Goal: Obtain resource: Obtain resource

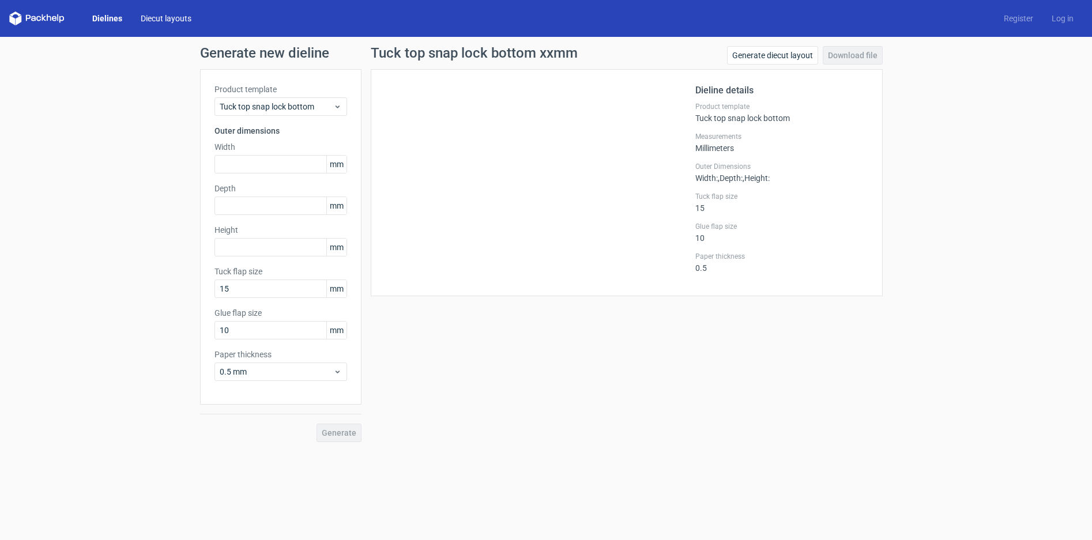
click at [175, 18] on link "Diecut layouts" at bounding box center [165, 19] width 69 height 12
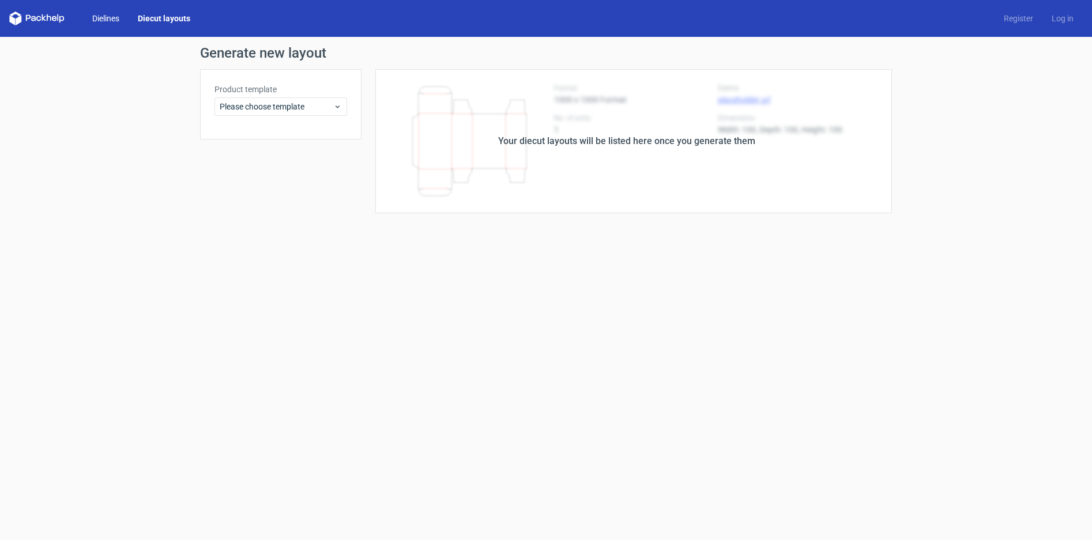
click at [120, 14] on link "Dielines" at bounding box center [106, 19] width 46 height 12
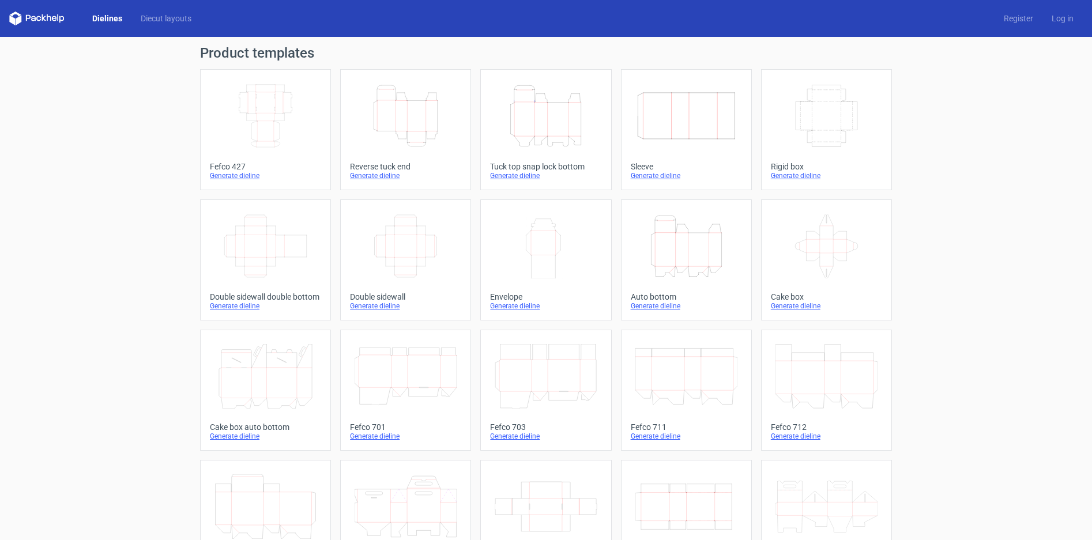
click at [424, 127] on icon "Height Depth Width" at bounding box center [406, 116] width 102 height 65
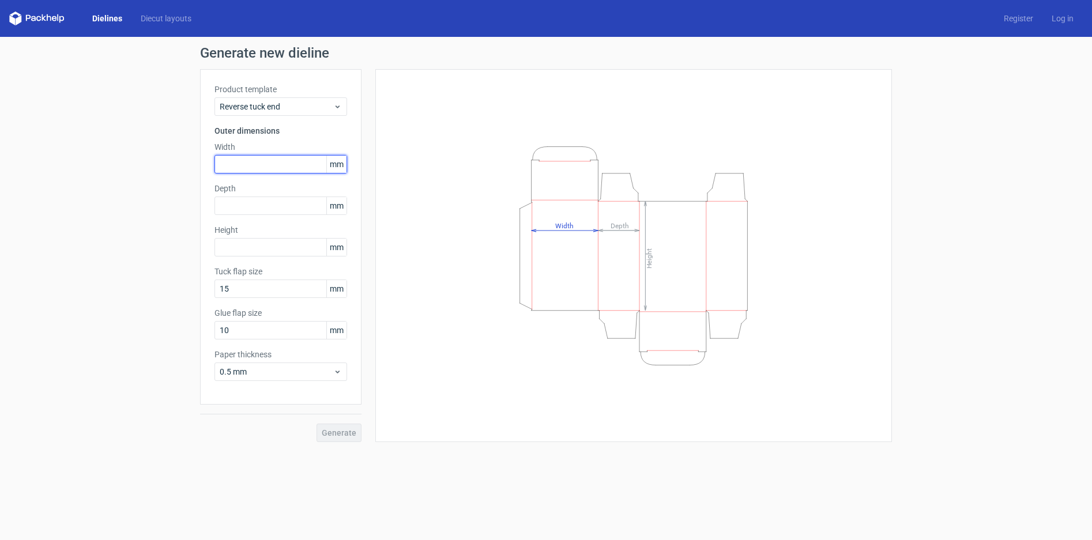
click at [231, 160] on input "text" at bounding box center [280, 164] width 133 height 18
type input "54"
click at [232, 203] on input "text" at bounding box center [280, 206] width 133 height 18
type input "54"
click at [220, 244] on input "text" at bounding box center [280, 247] width 133 height 18
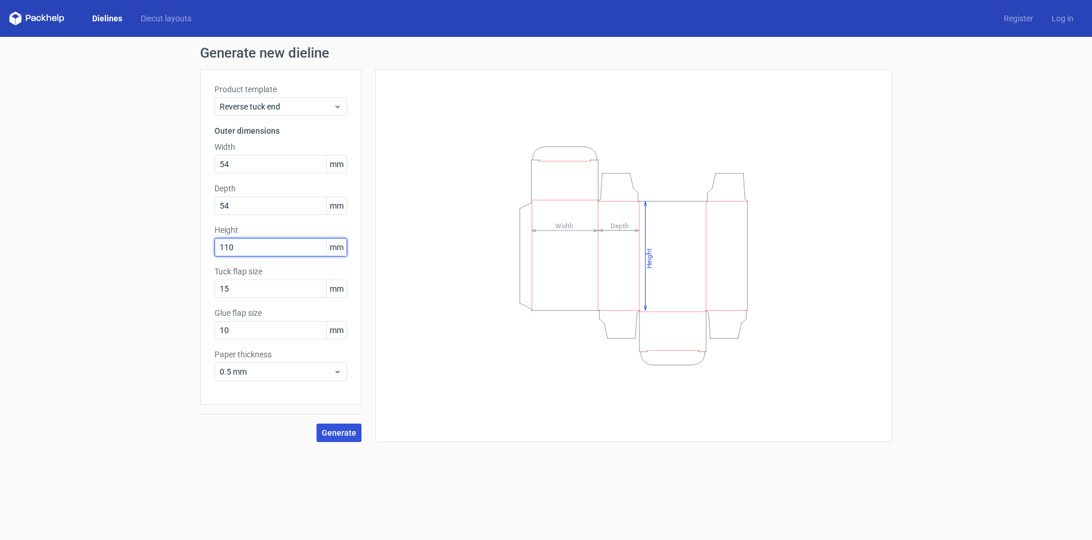
type input "110"
click at [349, 433] on span "Generate" at bounding box center [339, 433] width 35 height 8
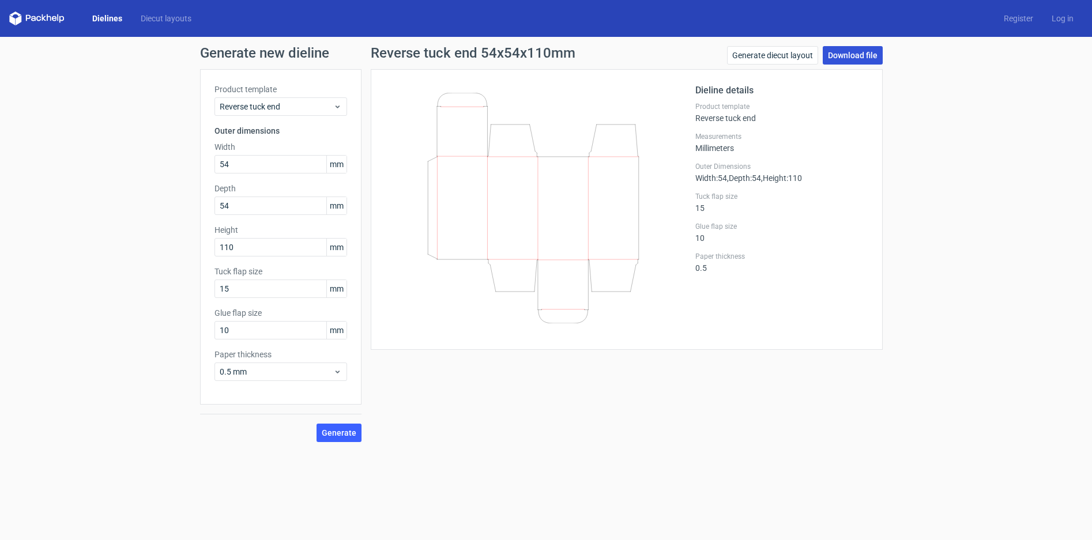
click at [868, 50] on link "Download file" at bounding box center [853, 55] width 60 height 18
